Goal: Task Accomplishment & Management: Use online tool/utility

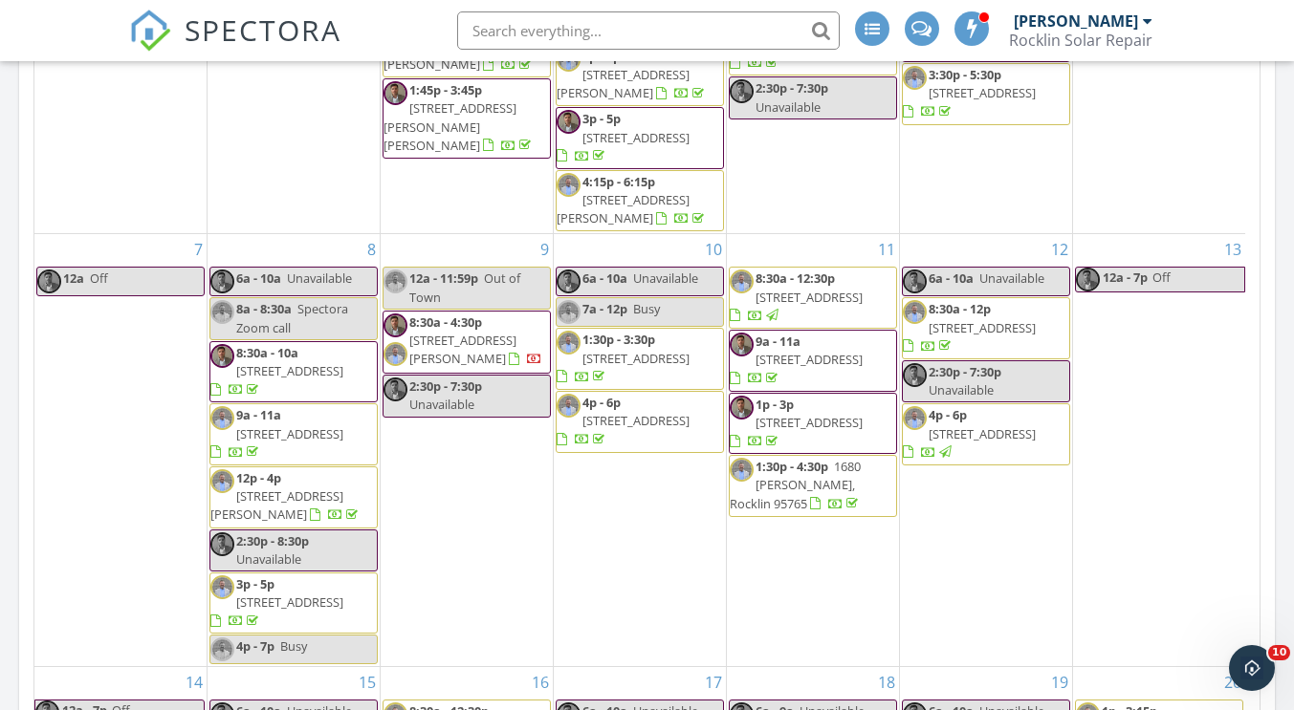
scroll to position [2535, 1323]
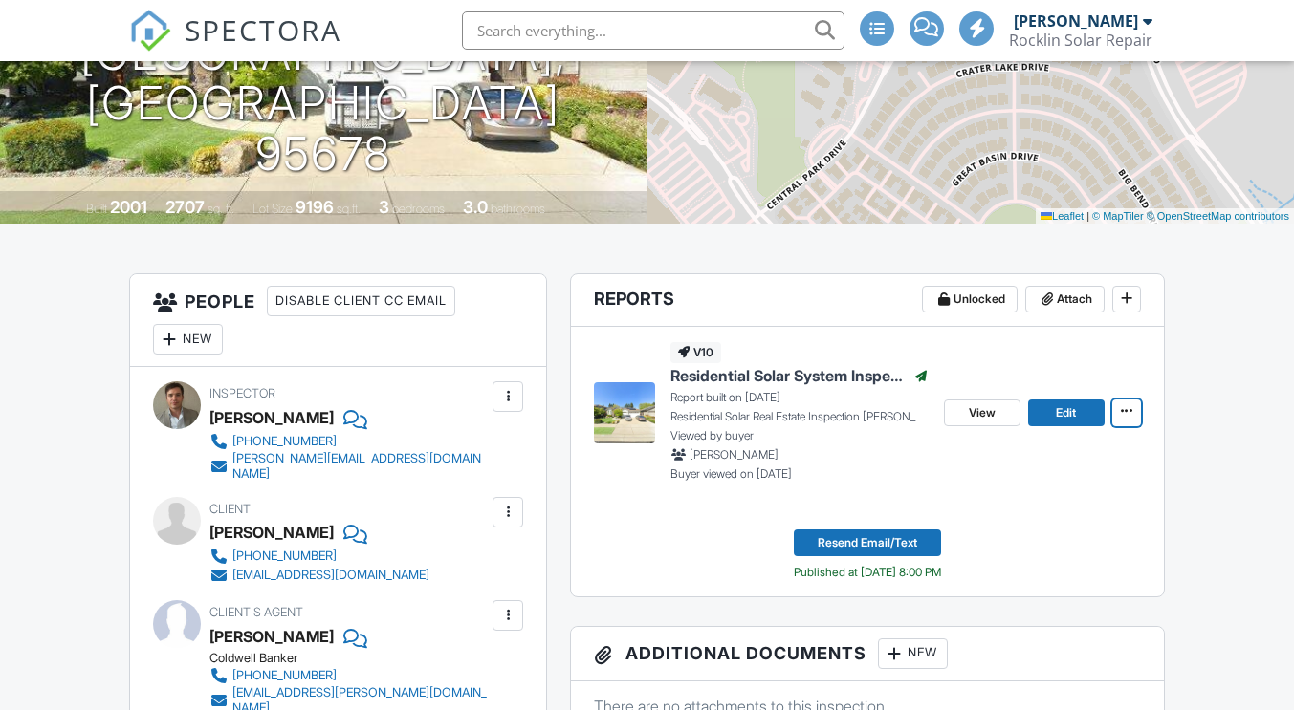
click at [1128, 413] on icon at bounding box center [1126, 410] width 11 height 13
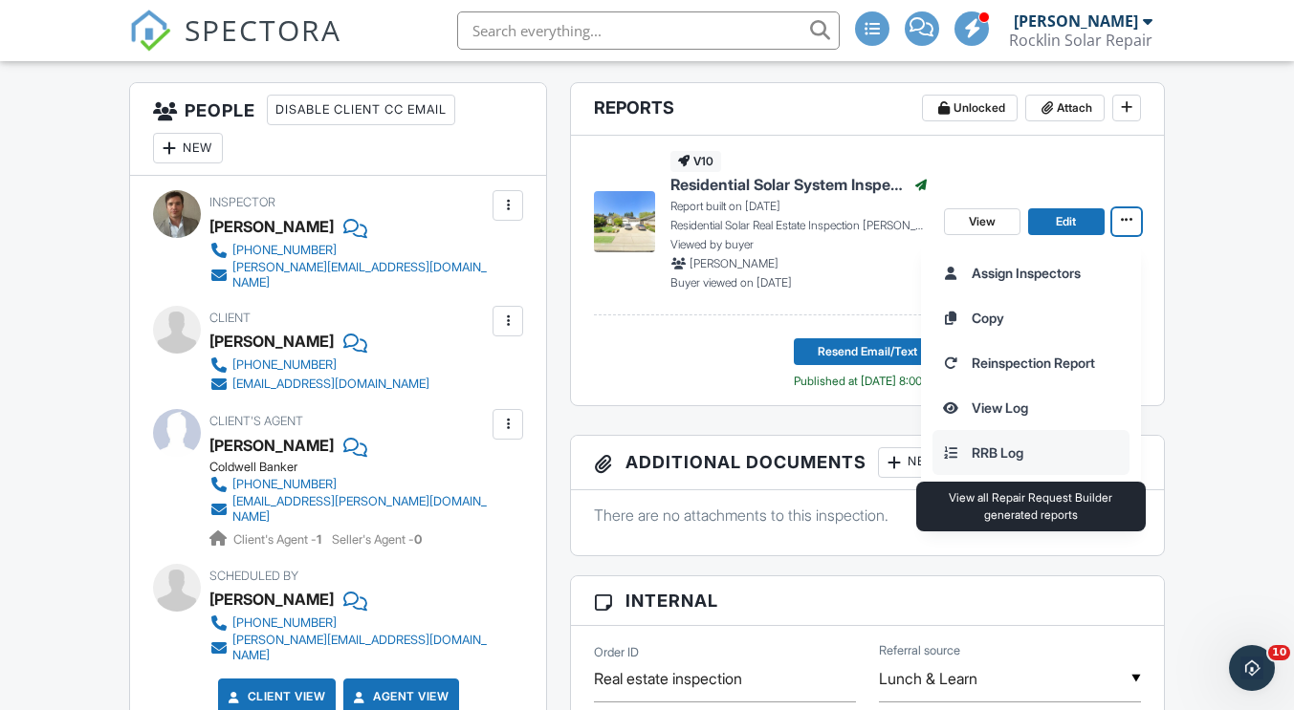
click at [1016, 458] on input "RRB Log" at bounding box center [1030, 452] width 195 height 43
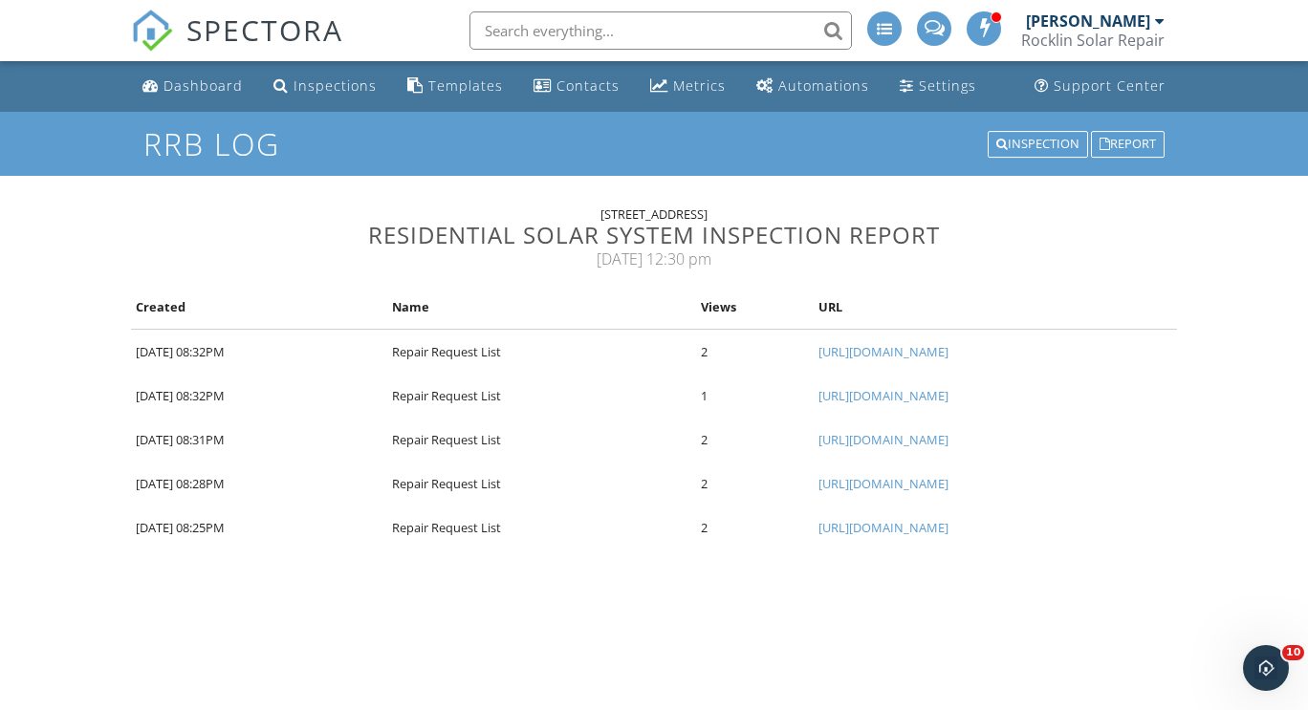
click at [819, 353] on link "https://app.spectora.com/report_views/0b4f69e6-8042-4681-97de-1bfc3eb24aec" at bounding box center [884, 351] width 130 height 17
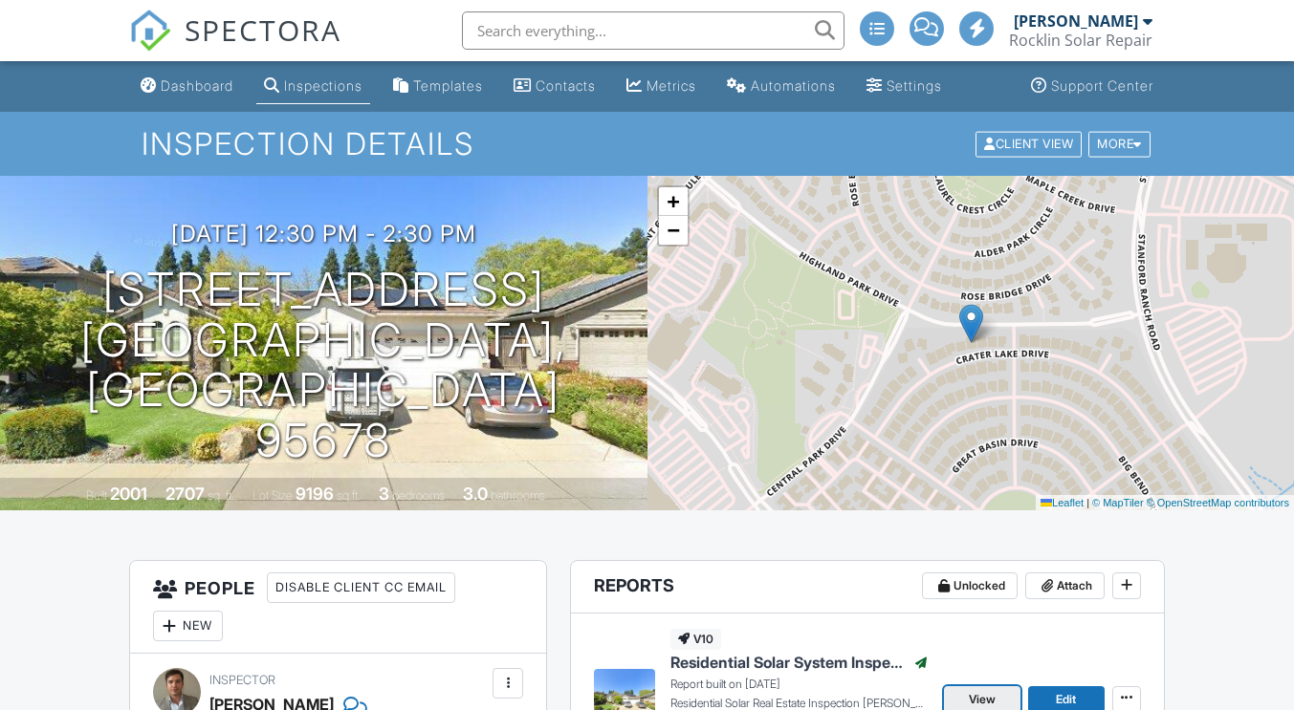
click at [983, 690] on span "View" at bounding box center [982, 699] width 27 height 19
